Goal: Book appointment/travel/reservation

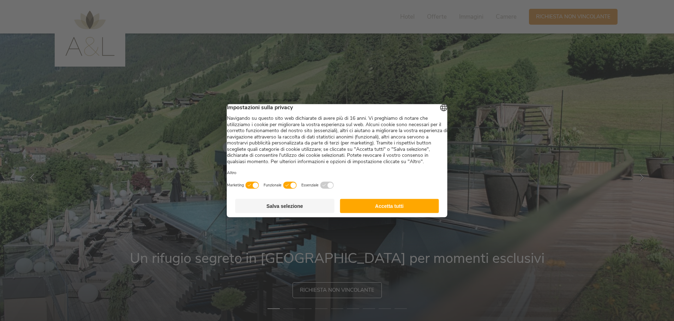
click at [373, 212] on button "Accetta tutti" at bounding box center [389, 206] width 99 height 14
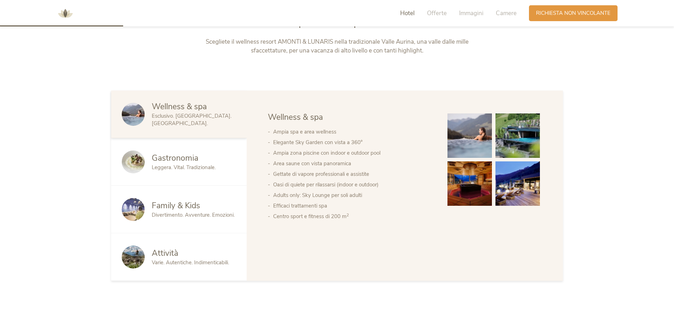
scroll to position [388, 0]
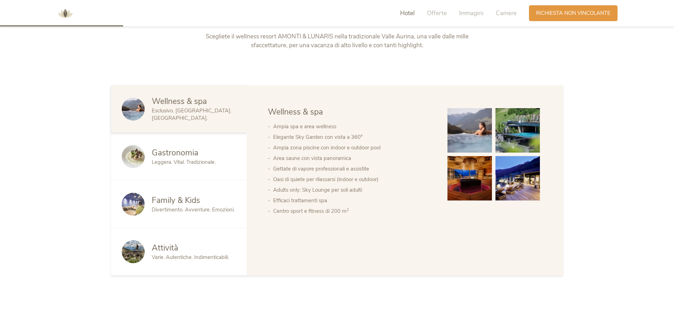
click at [178, 202] on span "Family & Kids" at bounding box center [176, 200] width 48 height 11
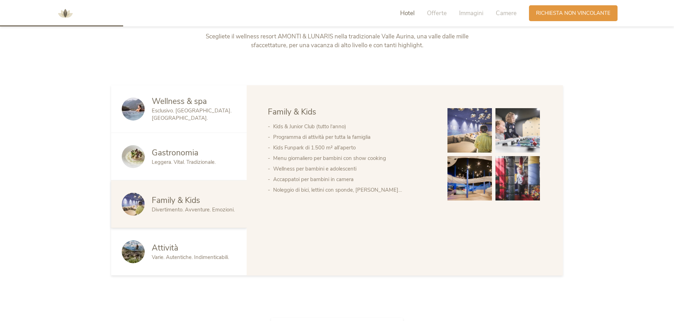
click at [480, 178] on img at bounding box center [469, 178] width 44 height 44
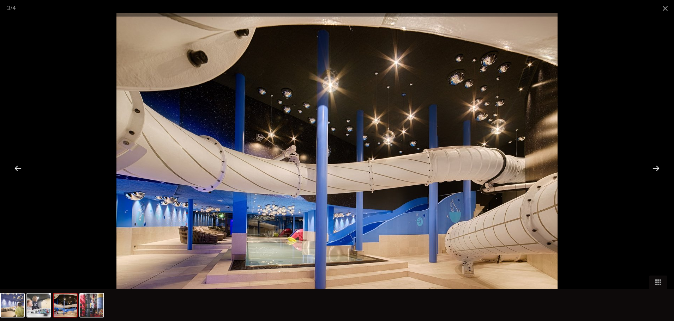
click at [656, 169] on div at bounding box center [656, 168] width 22 height 22
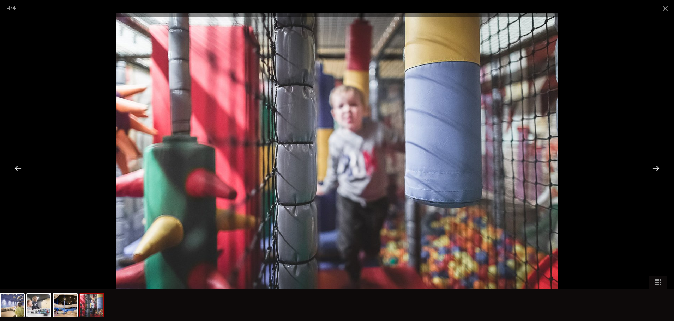
click at [656, 169] on div at bounding box center [656, 168] width 22 height 22
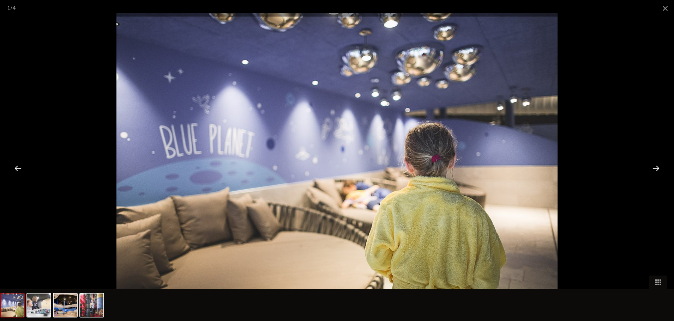
click at [656, 169] on div at bounding box center [656, 168] width 22 height 22
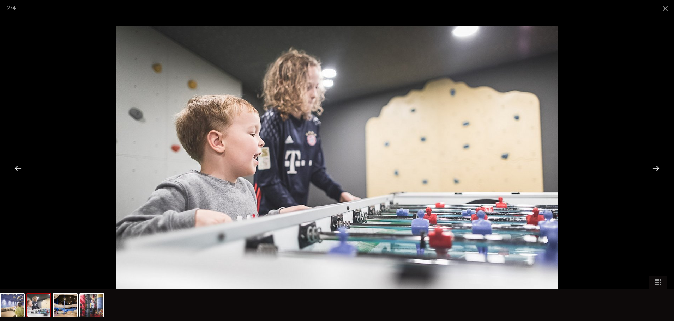
click at [656, 169] on div at bounding box center [656, 168] width 22 height 22
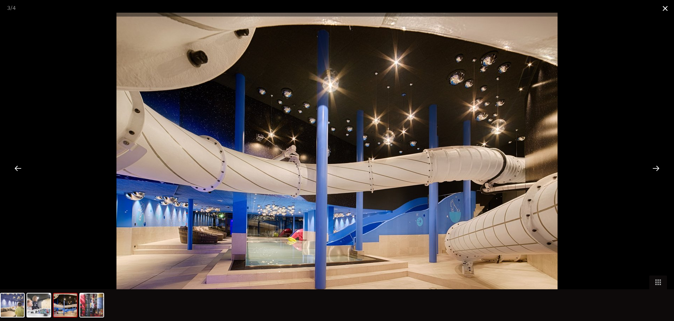
click at [663, 12] on span at bounding box center [665, 8] width 18 height 17
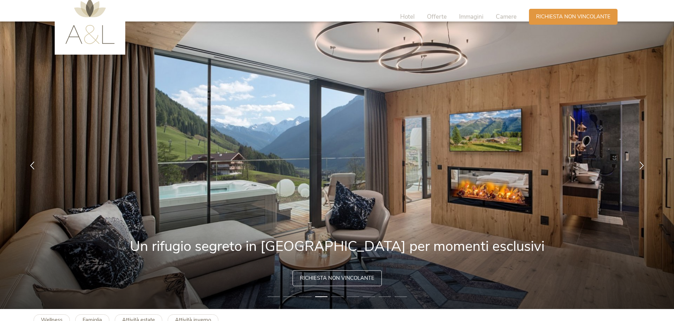
scroll to position [0, 0]
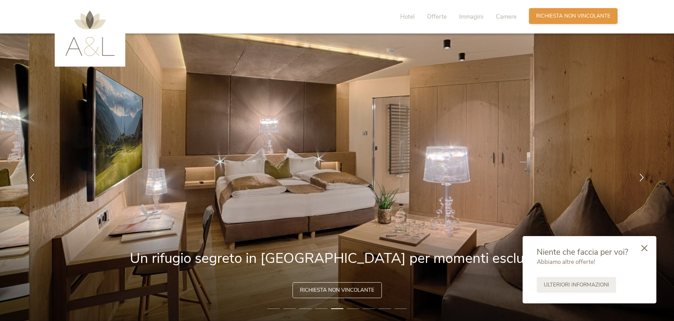
click at [570, 11] on div "Richiesta [PERSON_NAME] non vincolante" at bounding box center [573, 16] width 89 height 16
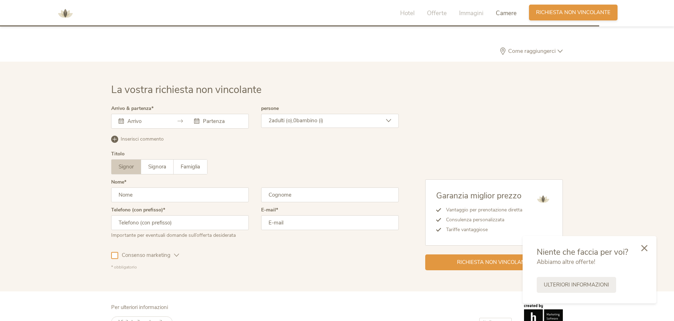
scroll to position [2126, 0]
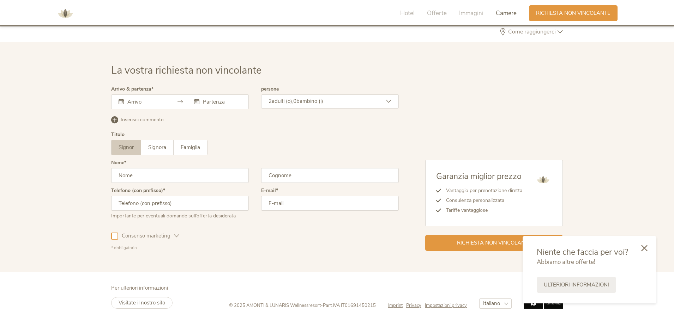
click at [165, 101] on input "text" at bounding box center [146, 101] width 40 height 7
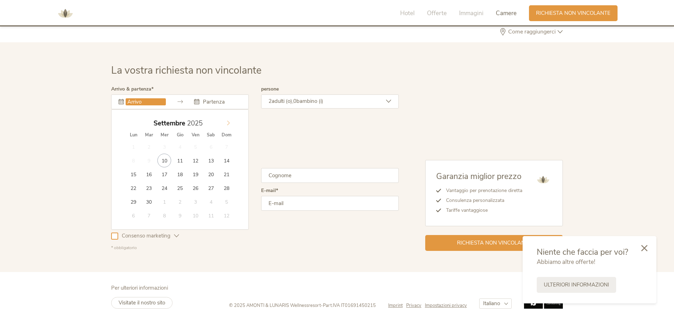
click at [229, 123] on icon at bounding box center [228, 123] width 2 height 5
type input "2026"
click at [229, 123] on icon at bounding box center [228, 123] width 2 height 5
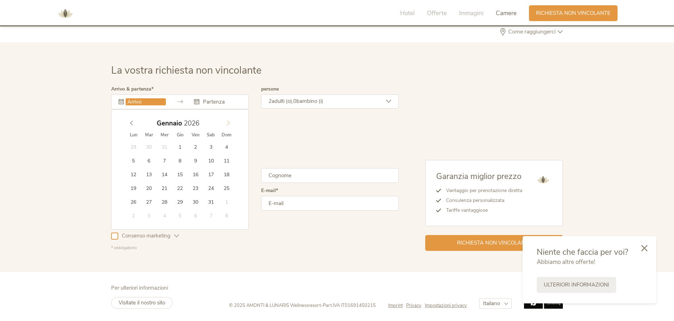
click at [229, 123] on icon at bounding box center [228, 123] width 2 height 5
click at [131, 119] on span at bounding box center [132, 122] width 12 height 10
click at [132, 124] on icon at bounding box center [131, 123] width 5 height 5
type input "[DATE]"
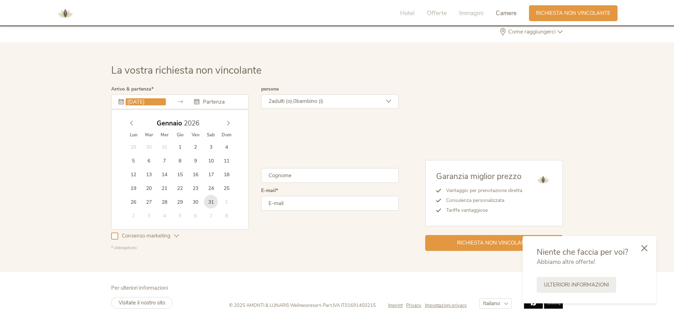
type input "2026"
click at [232, 121] on span at bounding box center [228, 122] width 12 height 10
click at [133, 121] on div "[DATE]" at bounding box center [180, 123] width 109 height 13
type input "[DATE]"
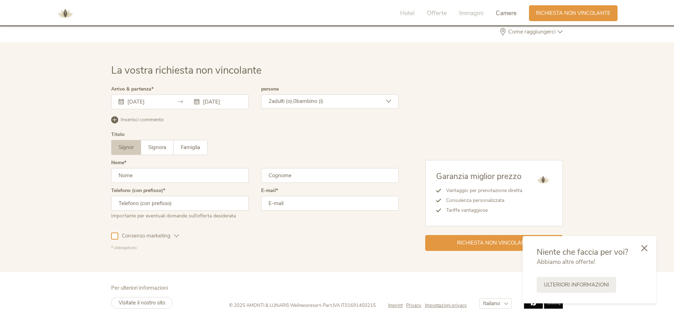
click at [388, 100] on icon at bounding box center [388, 101] width 5 height 5
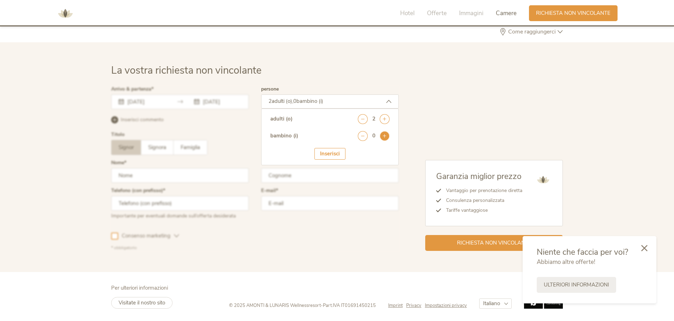
click at [387, 135] on icon at bounding box center [385, 136] width 10 height 10
click at [384, 153] on select "seleziona 0 1 2 3 4 5 6 7 8 9 10 11 12 13 14 15 16 17" at bounding box center [372, 156] width 35 height 12
select select "1"
click at [355, 150] on select "seleziona 0 1 2 3 4 5 6 7 8 9 10 11 12 13 14 15 16 17" at bounding box center [372, 156] width 35 height 12
click at [337, 174] on div "Inserisci" at bounding box center [329, 176] width 31 height 12
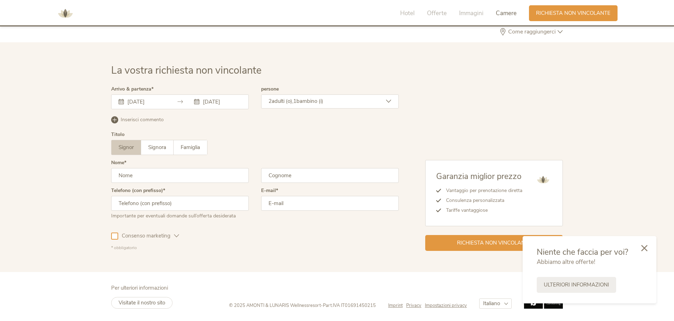
click at [171, 179] on input "text" at bounding box center [180, 175] width 138 height 15
type input "[PERSON_NAME]"
click at [309, 177] on input "text" at bounding box center [330, 175] width 138 height 15
type input "loria"
click at [315, 206] on input "email" at bounding box center [330, 203] width 138 height 15
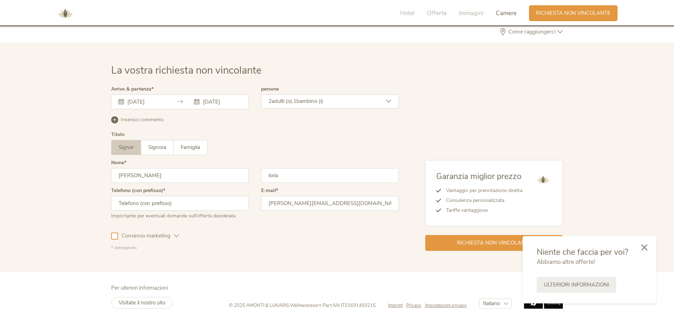
type input "[PERSON_NAME][EMAIL_ADDRESS][DOMAIN_NAME]"
click at [643, 249] on icon at bounding box center [644, 248] width 6 height 6
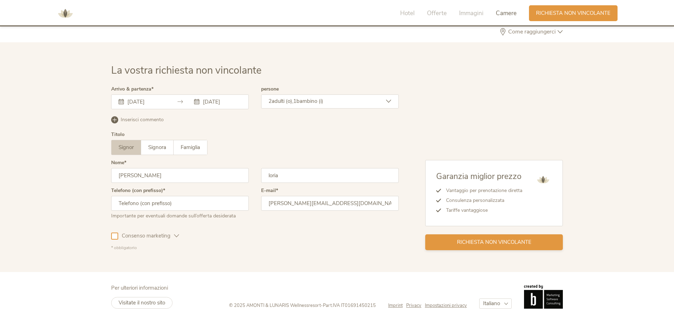
click at [512, 249] on div "Richiesta non vincolante" at bounding box center [494, 243] width 138 height 16
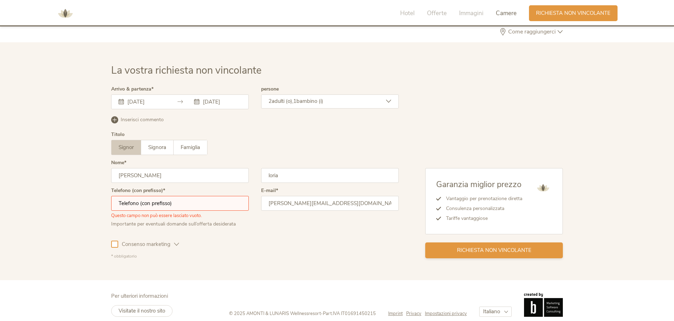
click at [508, 243] on div "Richiesta non vincolante" at bounding box center [494, 251] width 138 height 16
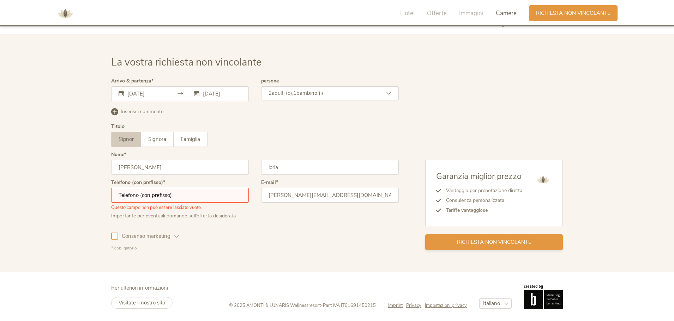
click at [513, 252] on div "La vostra richiesta non vincolante Arrivo & partenza [DATE] [DATE] [DATE] Lun M…" at bounding box center [337, 153] width 674 height 238
click at [510, 244] on span "Richiesta non vincolante" at bounding box center [494, 242] width 74 height 7
click at [134, 193] on input "text" at bounding box center [180, 195] width 138 height 15
type input "3381603087"
click at [473, 238] on div "Richiesta non vincolante" at bounding box center [494, 243] width 138 height 16
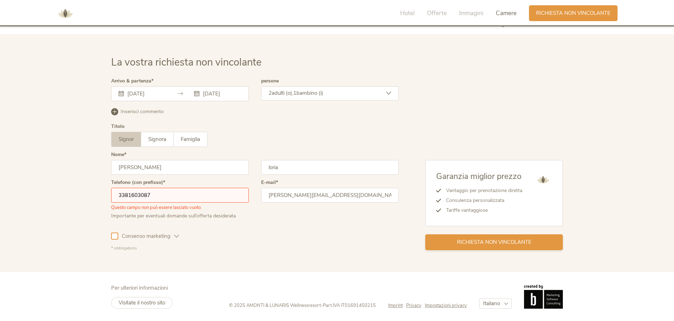
scroll to position [2126, 0]
